Goal: Obtain resource: Obtain resource

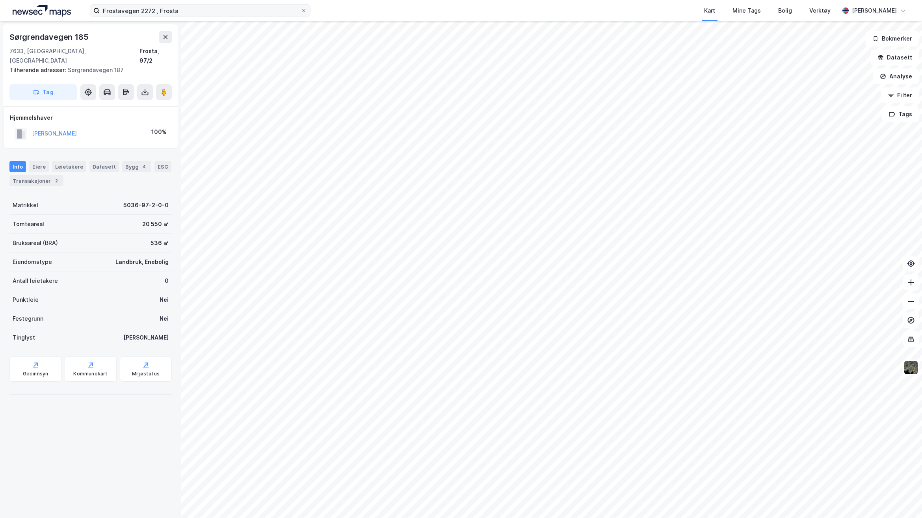
click at [183, 16] on div "Frostavegen 2272 , Frosta Kart Mine Tags Bolig Verktøy [PERSON_NAME]" at bounding box center [461, 10] width 922 height 21
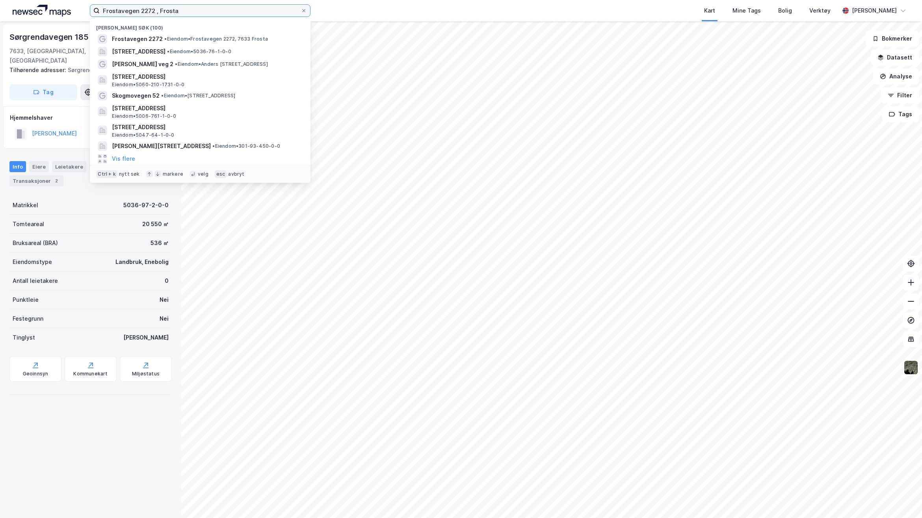
drag, startPoint x: 158, startPoint y: 9, endPoint x: -28, endPoint y: 12, distance: 186.0
click at [0, 12] on html "Frostavegen 2272 , Frosta Nylige søk (100) Frostavegen 2272 • Eiendom • Frostav…" at bounding box center [461, 259] width 922 height 518
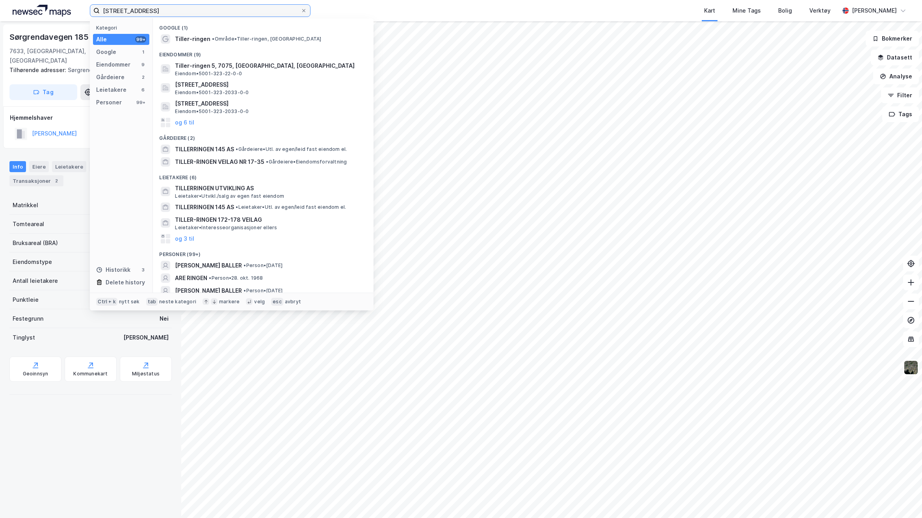
type input "Tiller-Ringen 38A"
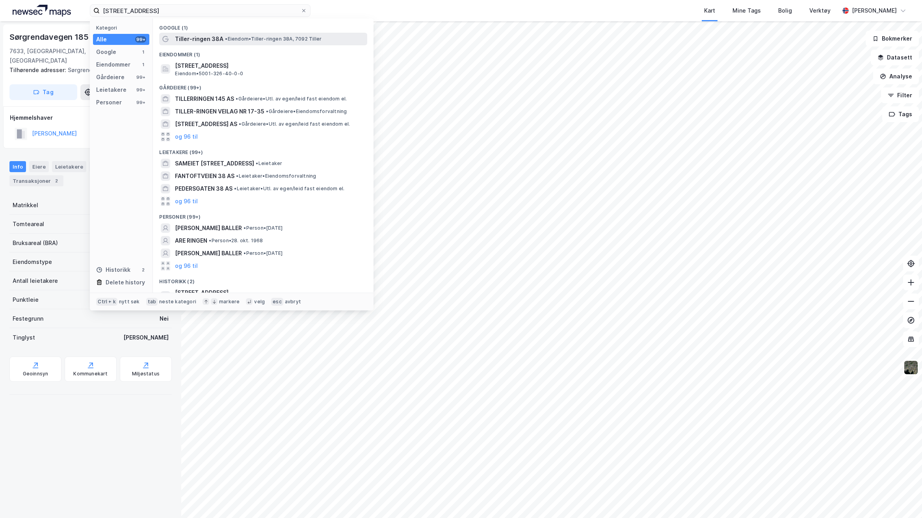
click at [283, 33] on div "Tiller-ringen 38A • Eiendom • Tiller-ringen 38A, 7092 Tiller" at bounding box center [263, 39] width 208 height 13
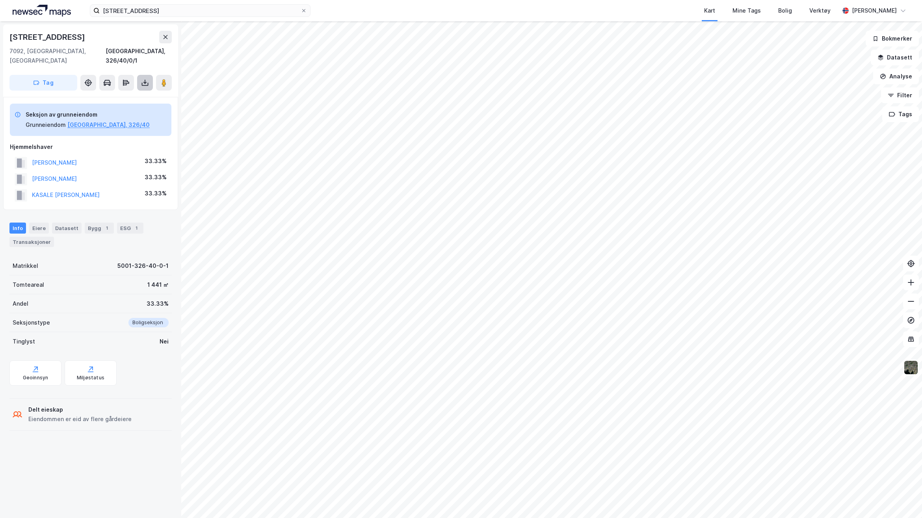
click at [144, 79] on icon at bounding box center [145, 83] width 8 height 8
click at [121, 95] on div "Last ned grunnbok" at bounding box center [106, 98] width 46 height 6
click at [115, 95] on div "Last ned grunnbok" at bounding box center [106, 98] width 46 height 6
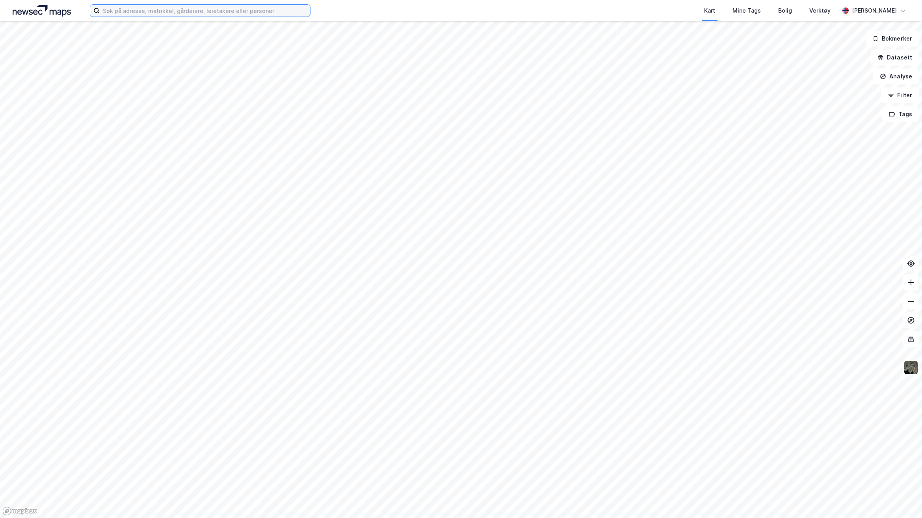
click at [258, 15] on input at bounding box center [205, 11] width 210 height 12
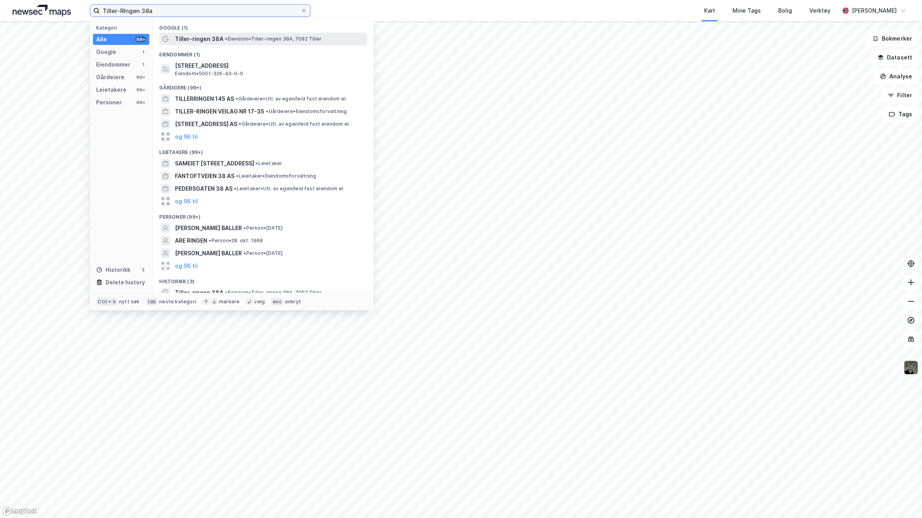
type input "Tiller-RIngen 38a"
click at [251, 38] on span "• Eiendom • [STREET_ADDRESS]" at bounding box center [273, 39] width 97 height 6
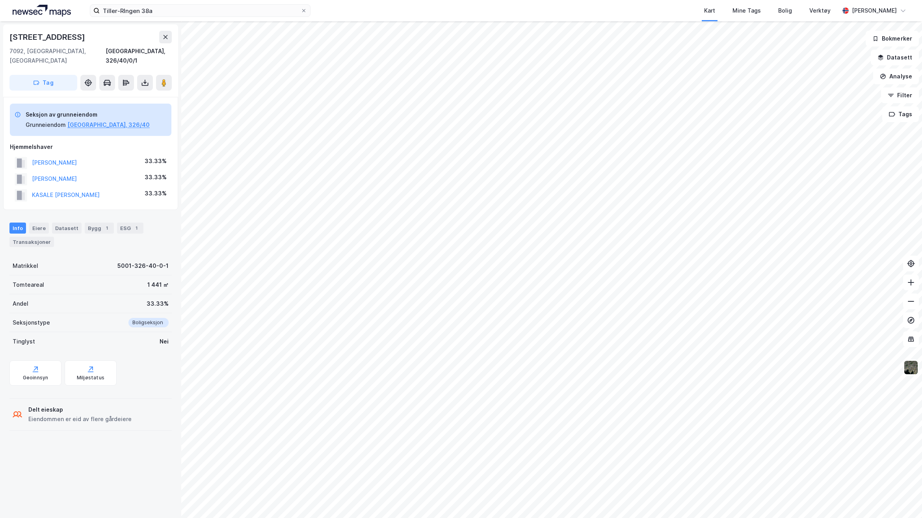
click at [125, 419] on div "Delt eieskap Eiendommen er eid av flere gårdeiere" at bounding box center [90, 415] width 162 height 32
drag, startPoint x: 156, startPoint y: 10, endPoint x: -140, endPoint y: 7, distance: 295.9
click at [0, 7] on html "Tiller-RIngen 38a Kart Mine Tags Bolig Verktøy [PERSON_NAME]-Ringen 38a 7092, […" at bounding box center [461, 259] width 922 height 518
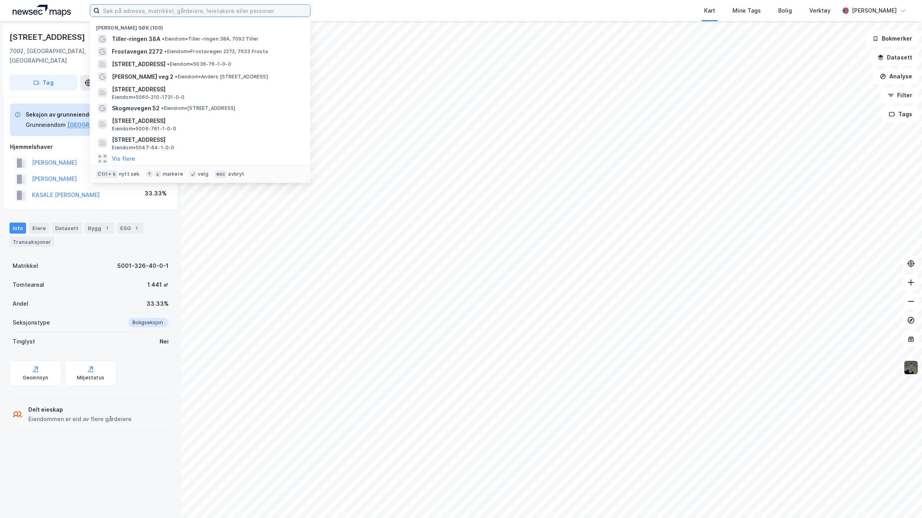
drag, startPoint x: 124, startPoint y: 11, endPoint x: 118, endPoint y: 19, distance: 10.2
click at [124, 11] on input at bounding box center [205, 11] width 210 height 12
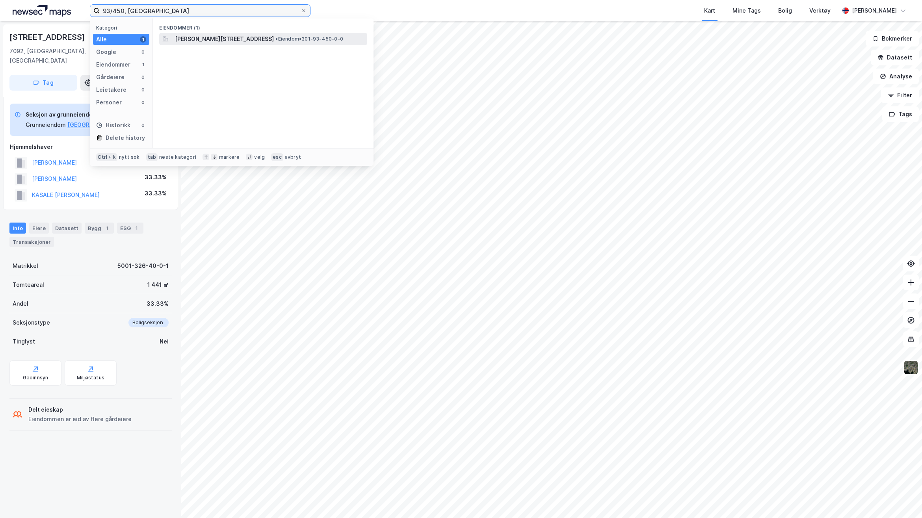
type input "93/450, [GEOGRAPHIC_DATA]"
click at [234, 41] on span "[PERSON_NAME][STREET_ADDRESS]" at bounding box center [224, 38] width 99 height 9
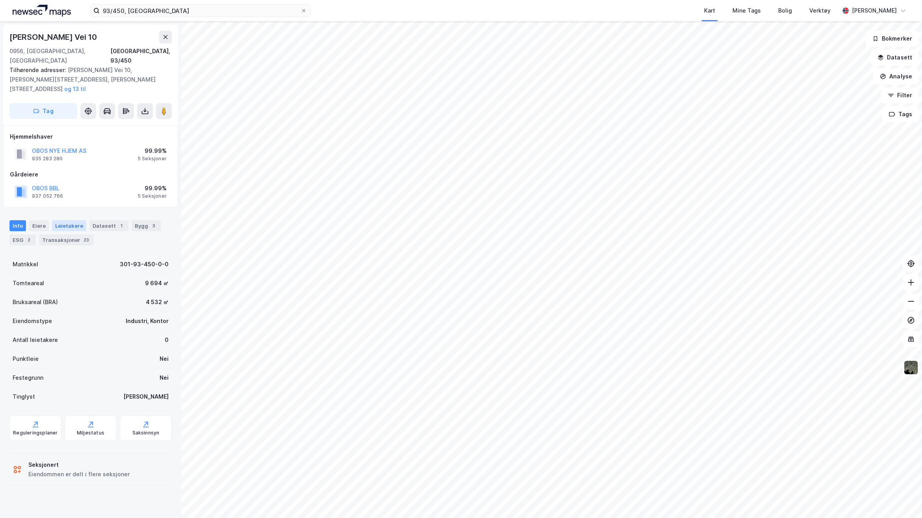
click at [58, 220] on div "Leietakere" at bounding box center [69, 225] width 34 height 11
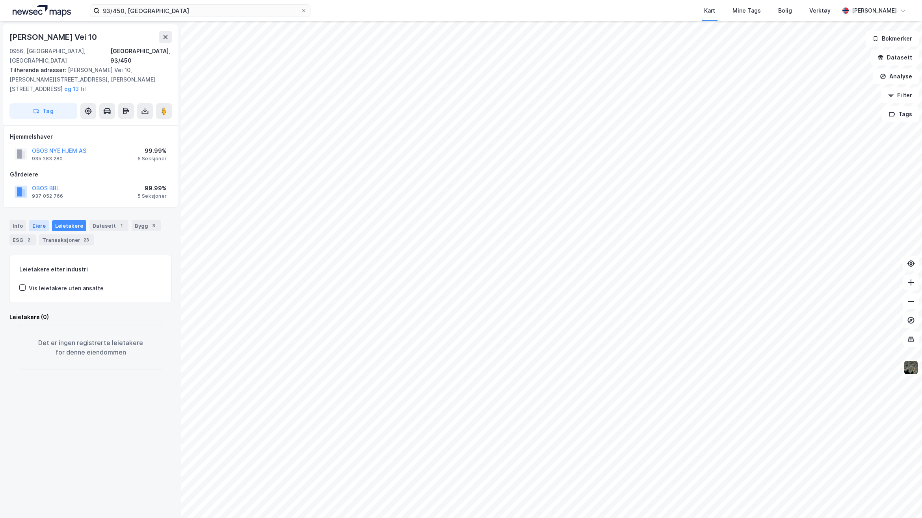
click at [40, 220] on div "Eiere" at bounding box center [39, 225] width 20 height 11
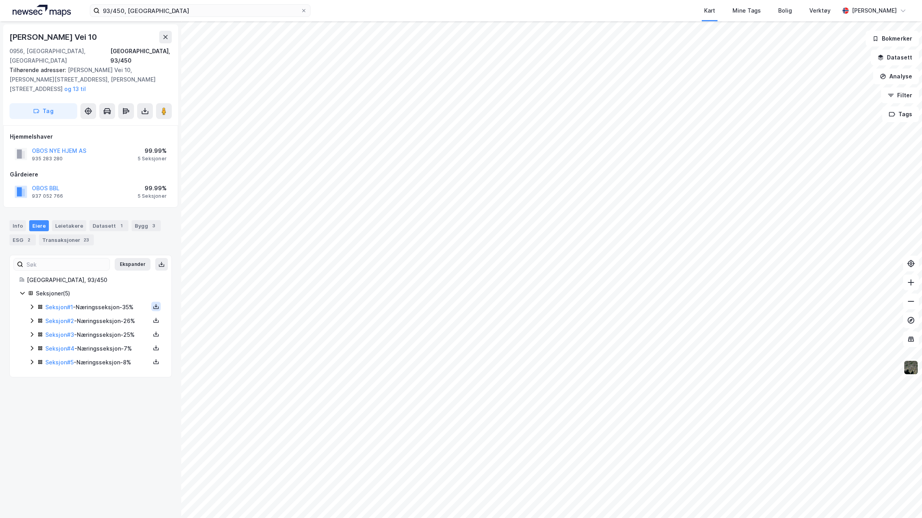
click at [155, 306] on icon at bounding box center [156, 307] width 3 height 2
click at [105, 278] on div "Grunnbok" at bounding box center [108, 282] width 26 height 9
